Goal: Book appointment/travel/reservation

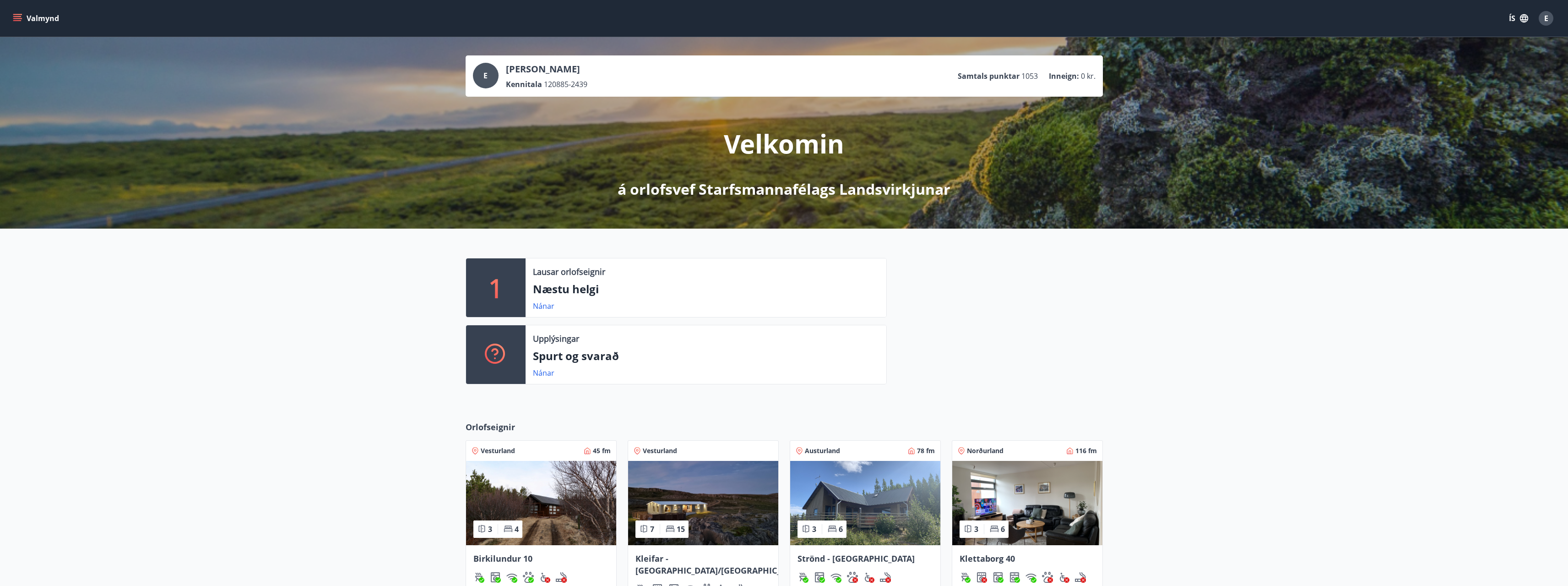
click at [21, 26] on button "Valmynd" at bounding box center [37, 18] width 52 height 17
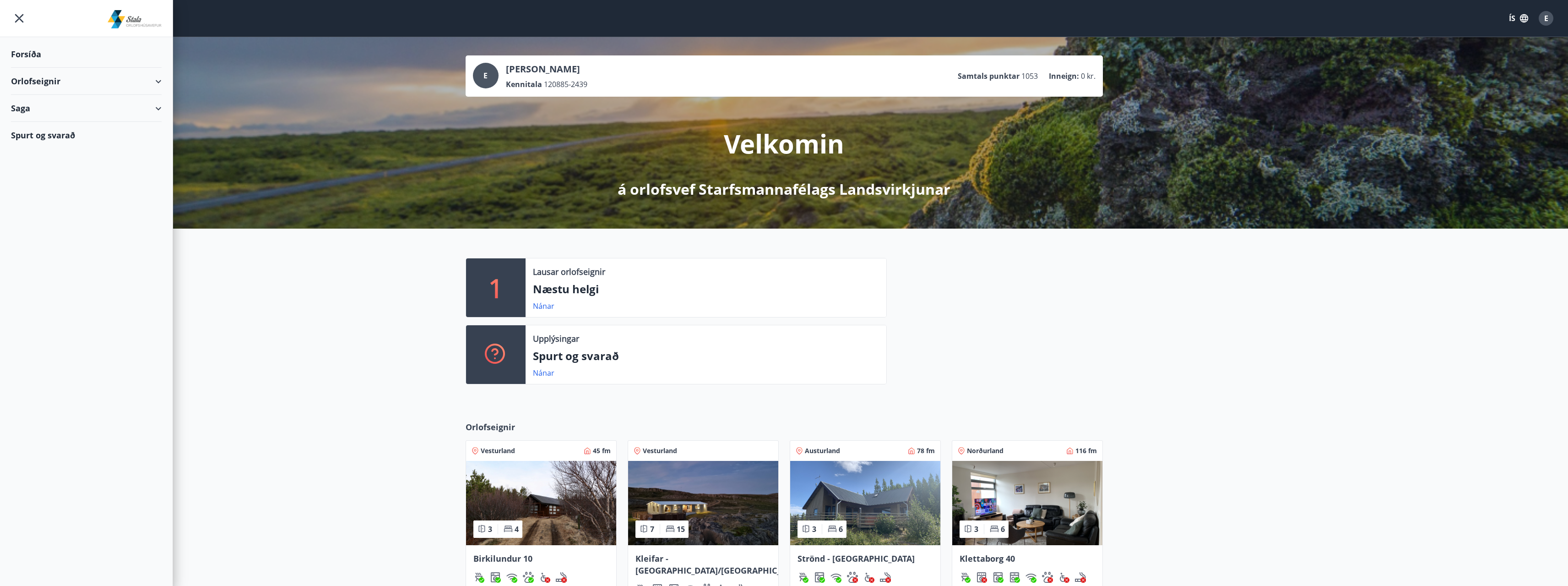
click at [58, 81] on div "Orlofseignir" at bounding box center [86, 81] width 150 height 27
click at [73, 131] on div "Bókunardagatal" at bounding box center [86, 123] width 136 height 19
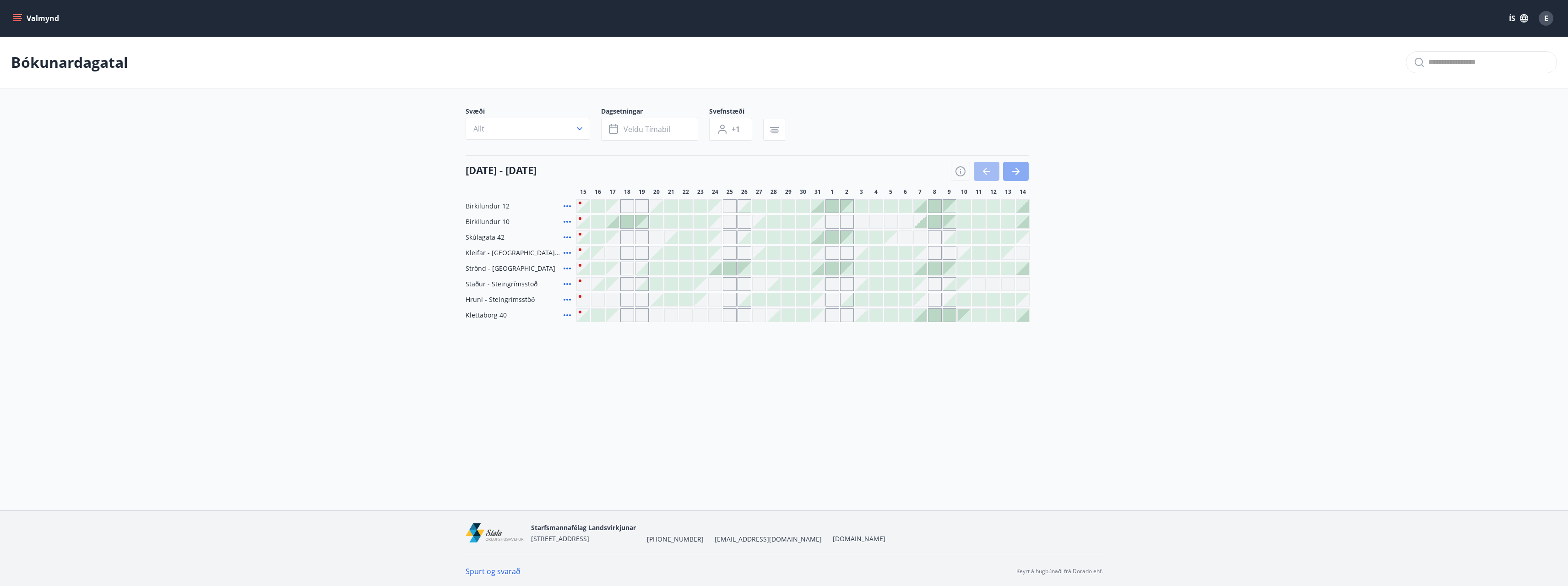
click at [1021, 176] on icon "button" at bounding box center [1016, 171] width 11 height 11
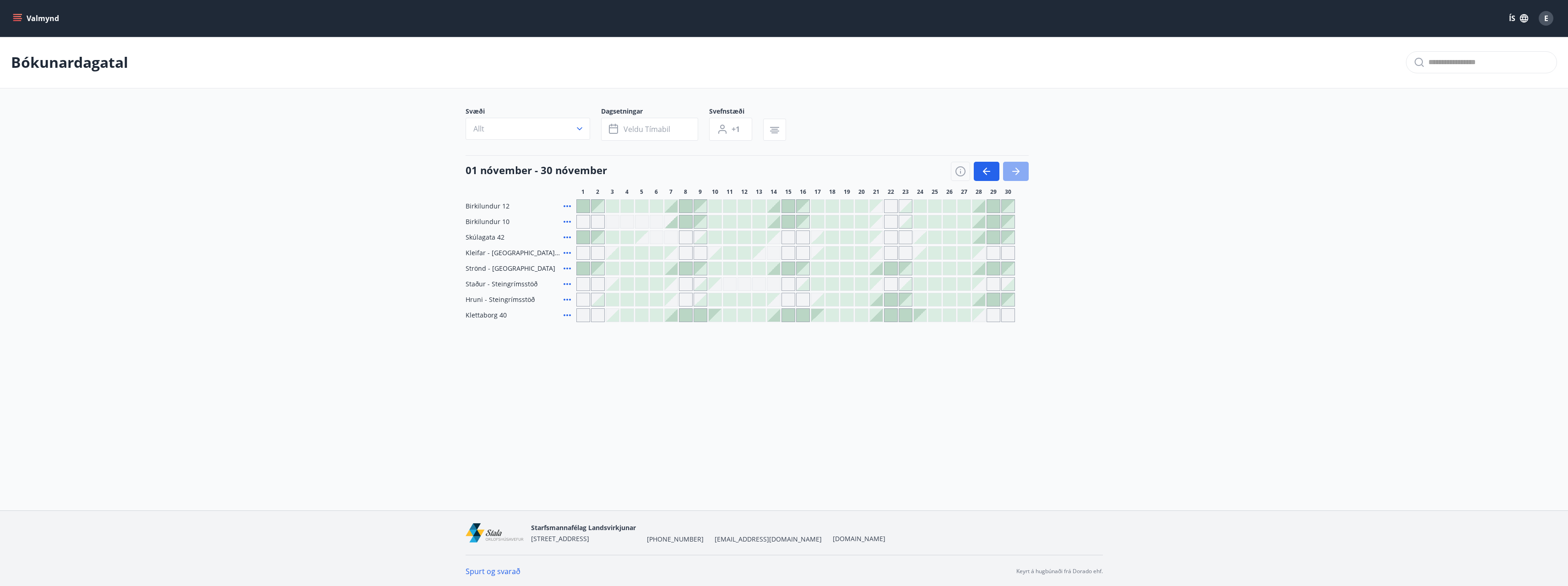
click at [1018, 176] on icon "button" at bounding box center [1016, 171] width 11 height 11
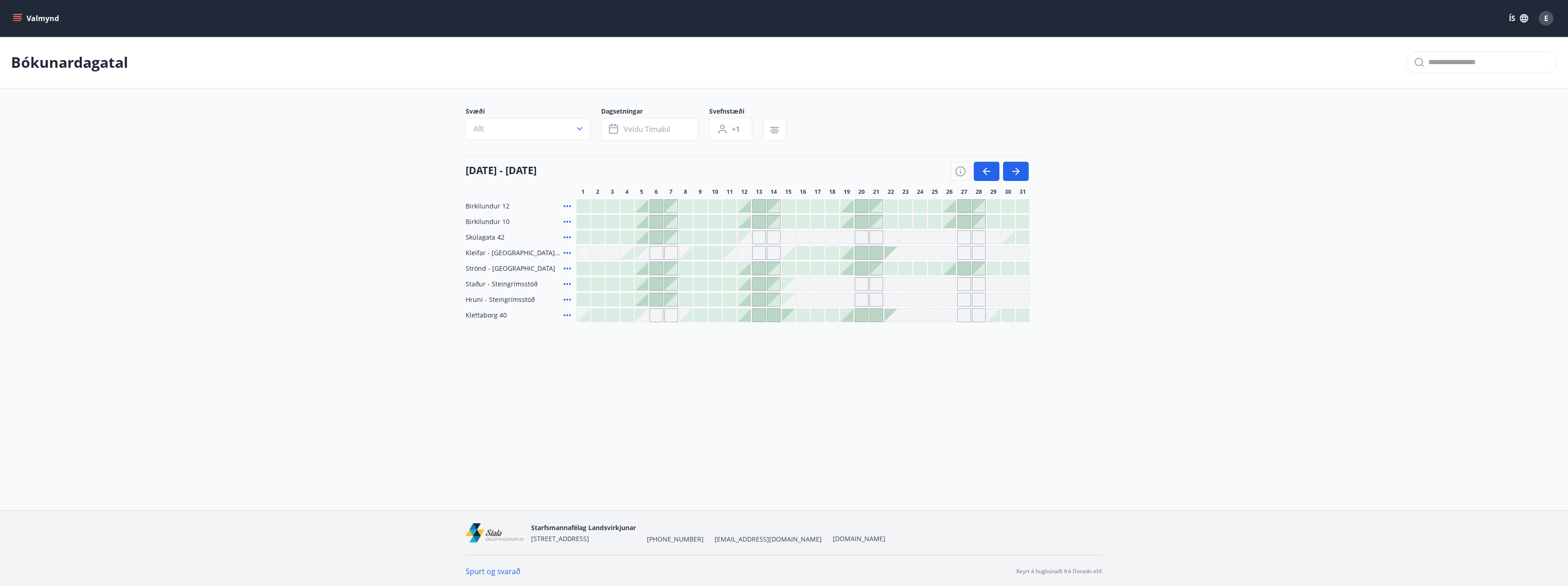
click at [1005, 257] on div "Gráir dagar eru ekki bókanlegir" at bounding box center [1008, 253] width 13 height 13
click at [1010, 254] on div "Gráir dagar eru ekki bókanlegir" at bounding box center [1008, 253] width 13 height 13
click at [970, 254] on div "Gráir dagar eru ekki bókanlegir" at bounding box center [964, 253] width 13 height 13
click at [974, 253] on div "Gráir dagar eru ekki bókanlegir" at bounding box center [979, 253] width 13 height 13
click at [998, 252] on div "Gráir dagar eru ekki bókanlegir" at bounding box center [993, 253] width 13 height 13
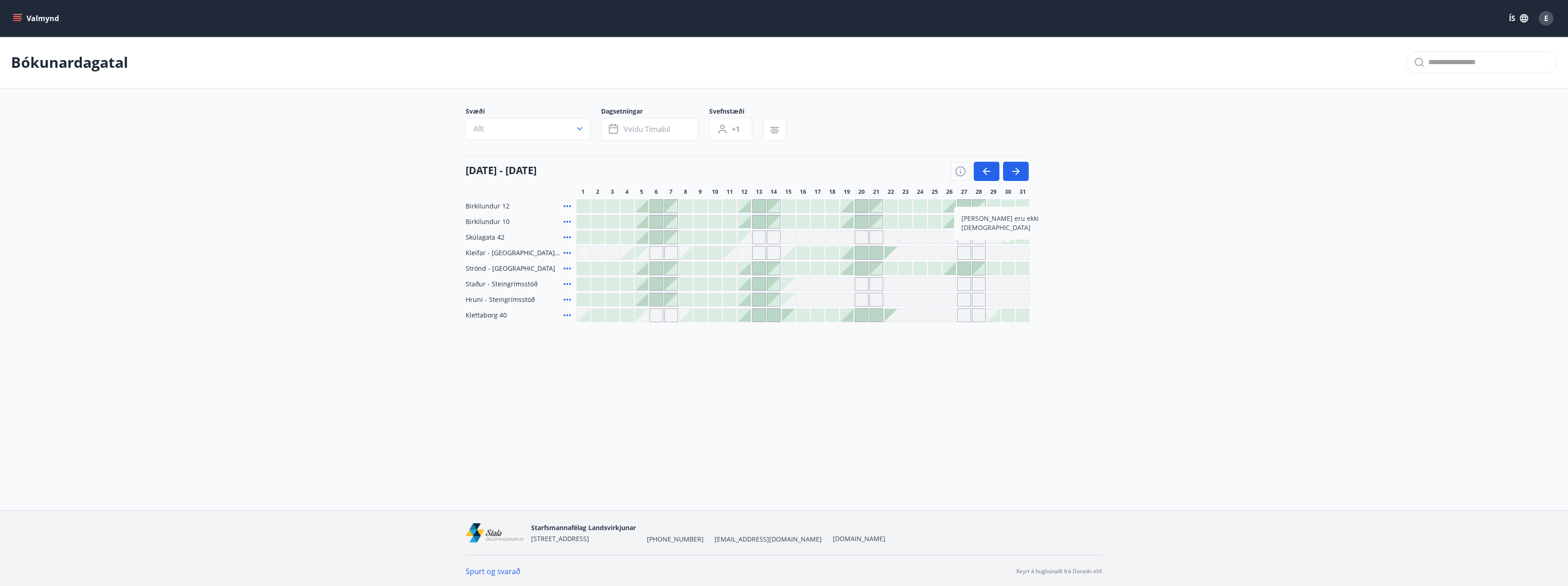
click at [1033, 251] on div "Birkilundur 12 Birkilundur 10 Skúlagata 42 Kleifar - [GEOGRAPHIC_DATA]/Hólmavík…" at bounding box center [784, 261] width 637 height 123
click at [1027, 251] on div "Gráir dagar eru ekki bókanlegir" at bounding box center [1023, 253] width 13 height 13
click at [1143, 272] on main "Bókunardagatal Svæði Allt Dagsetningar Veldu tímabil Svefnstæði +1 [DATE] - [DA…" at bounding box center [784, 179] width 1568 height 286
click at [1009, 204] on div at bounding box center [1007, 206] width 13 height 13
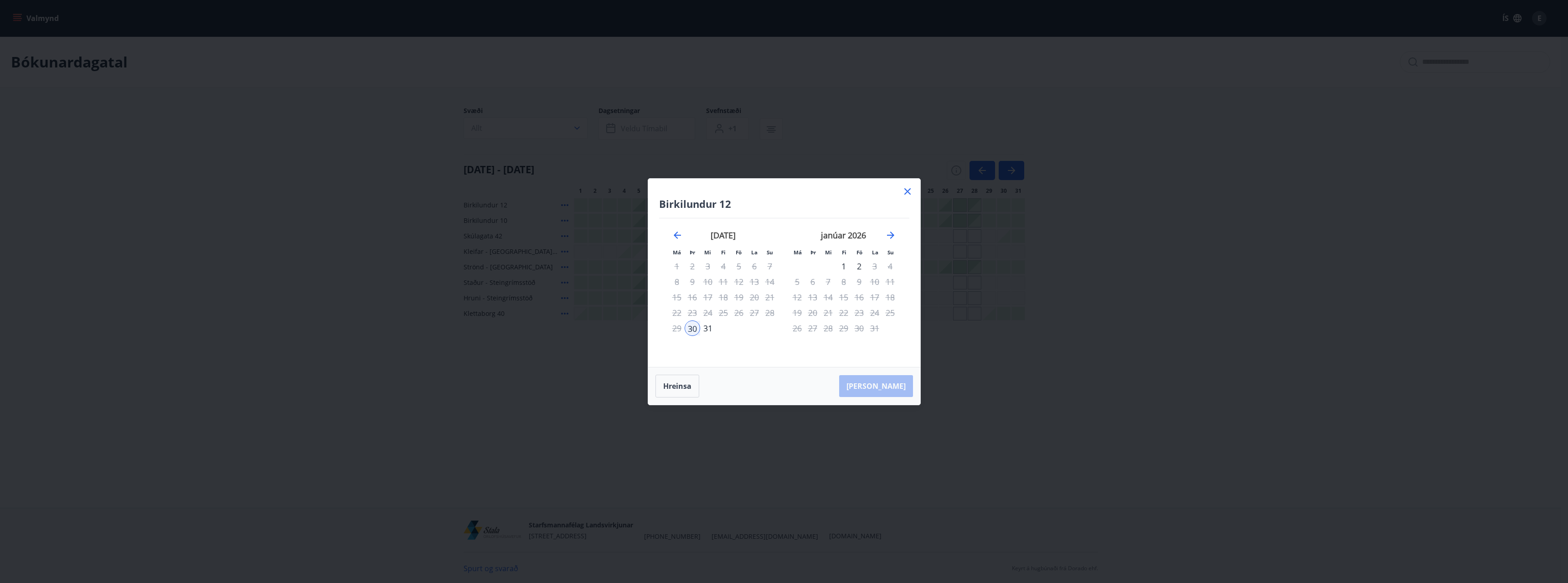
click at [910, 194] on icon at bounding box center [908, 192] width 11 height 11
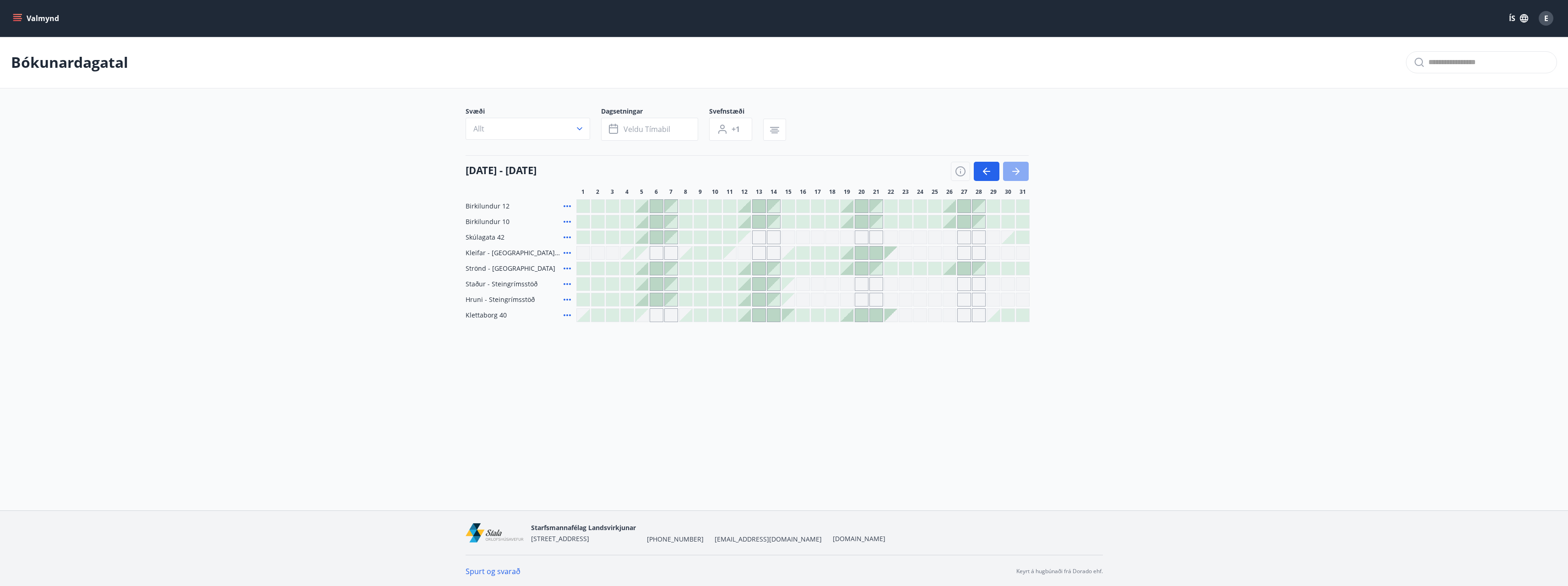
click at [1020, 174] on icon "button" at bounding box center [1016, 171] width 11 height 11
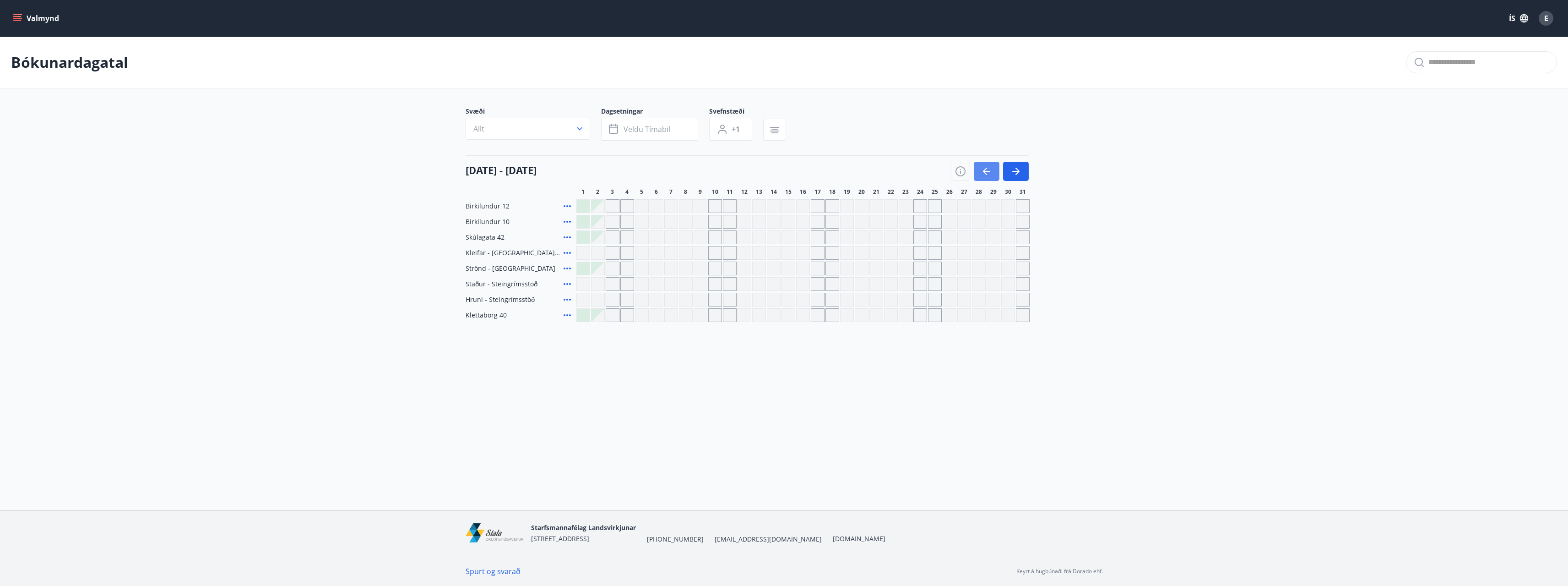
click at [985, 178] on button "button" at bounding box center [987, 171] width 26 height 19
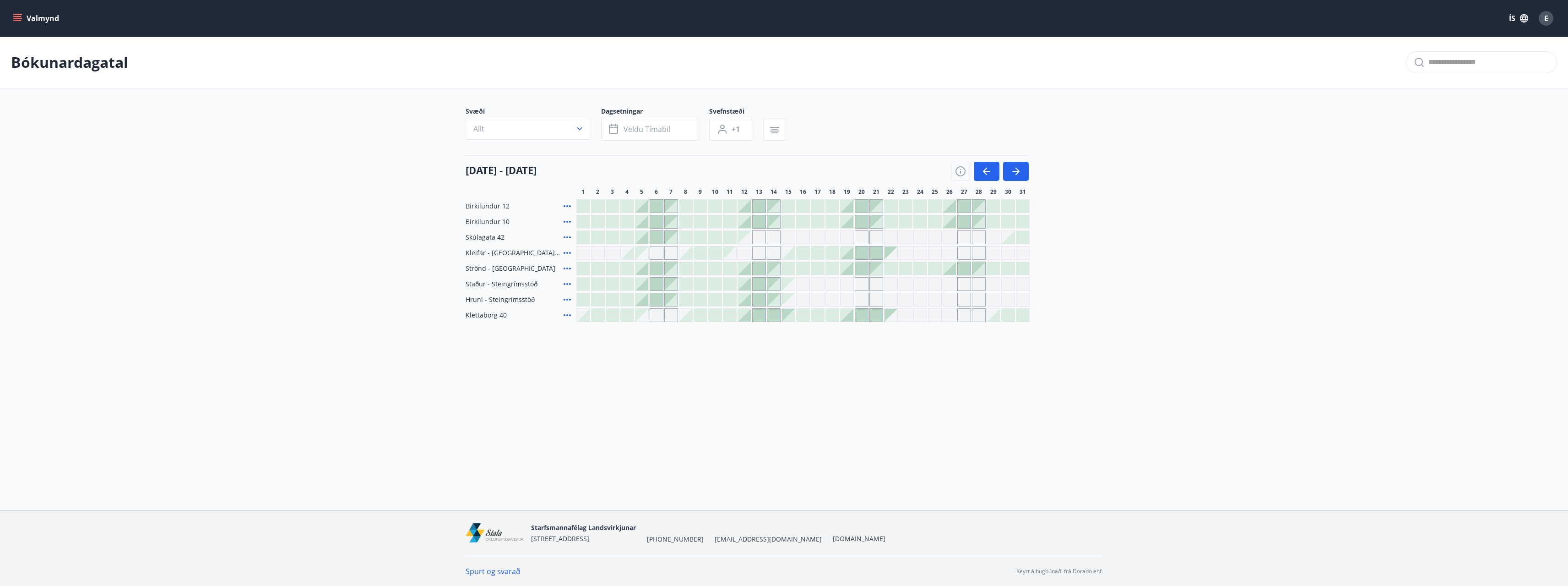
click at [993, 321] on div at bounding box center [993, 315] width 13 height 13
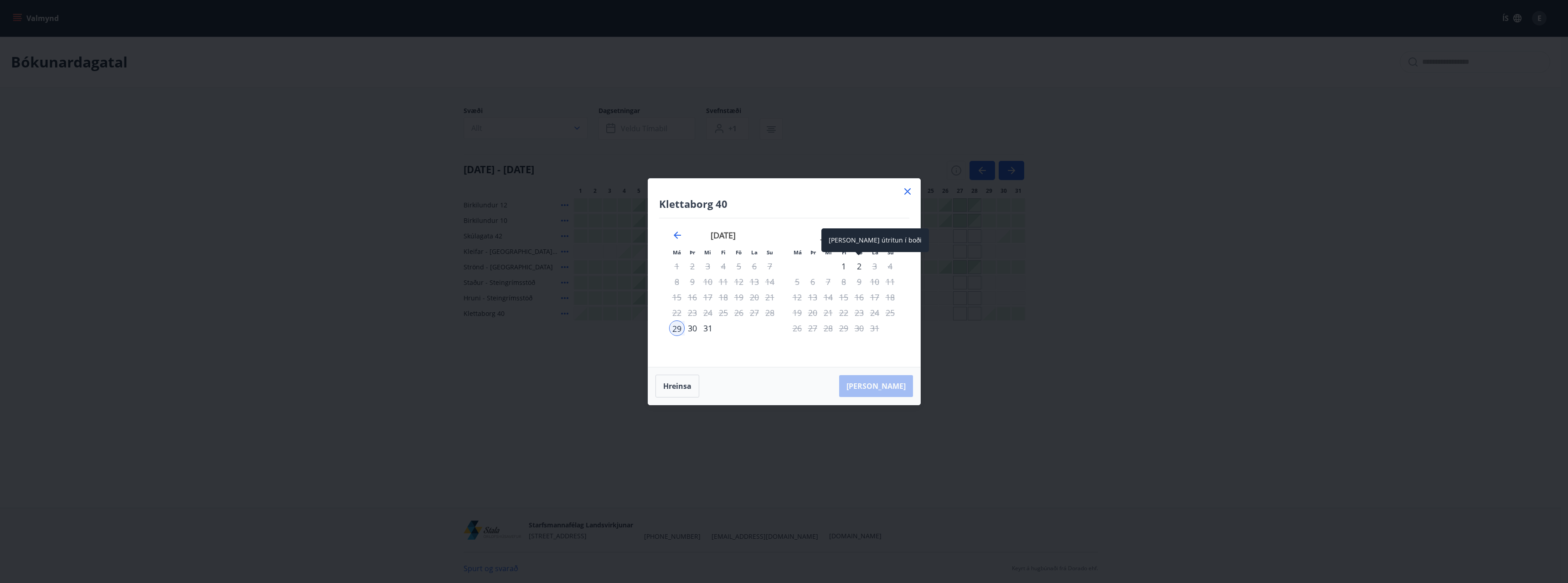
click at [855, 268] on div "2" at bounding box center [859, 266] width 15 height 15
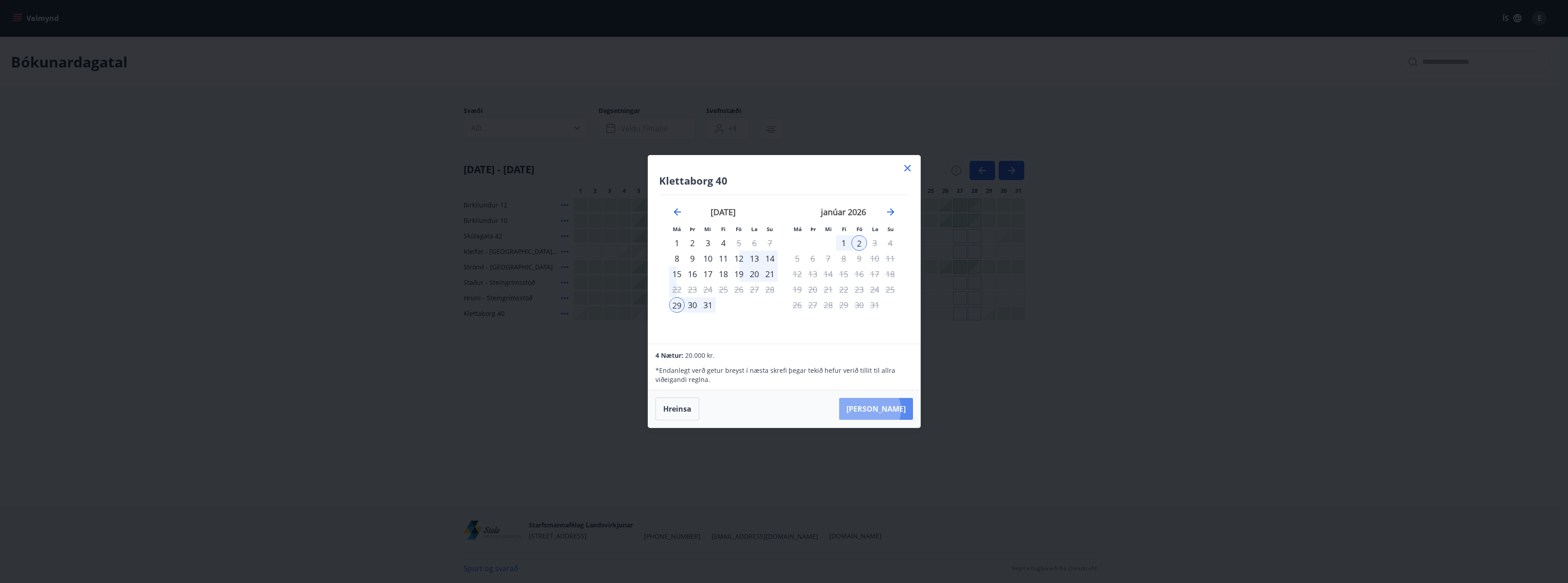
click at [897, 410] on button "[PERSON_NAME]" at bounding box center [876, 409] width 74 height 22
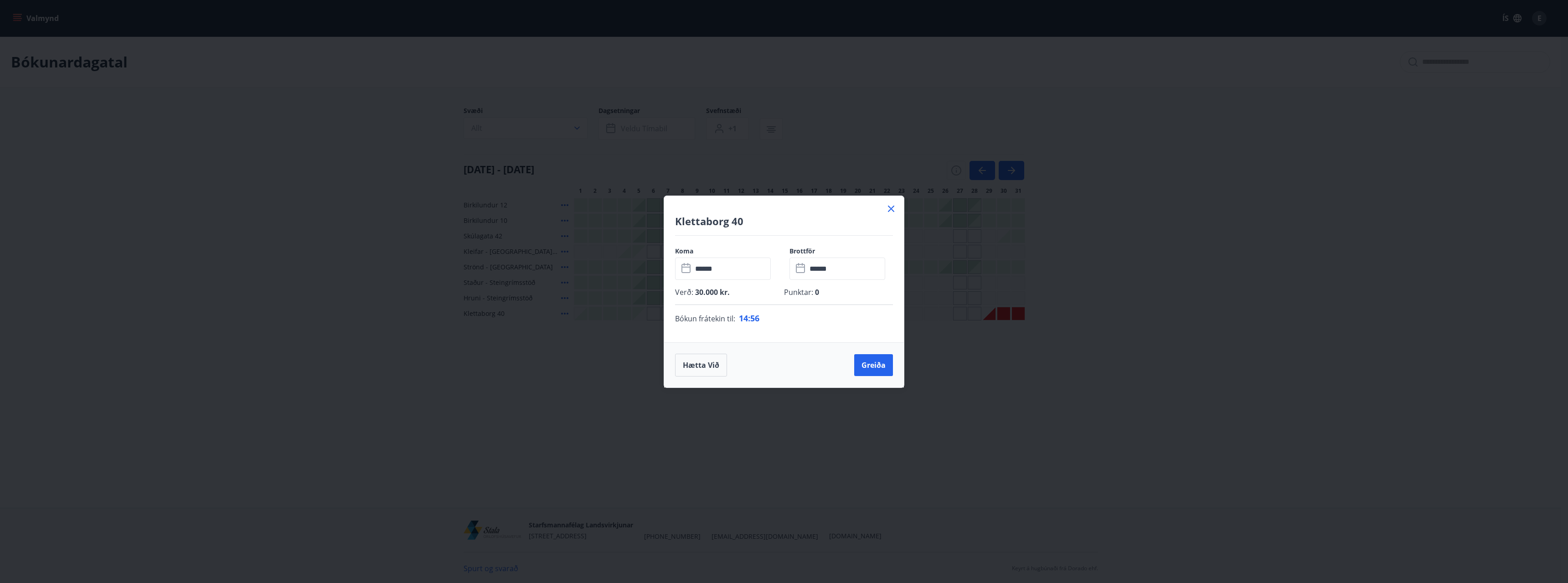
click at [890, 209] on icon at bounding box center [891, 209] width 6 height 6
